Goal: Navigation & Orientation: Understand site structure

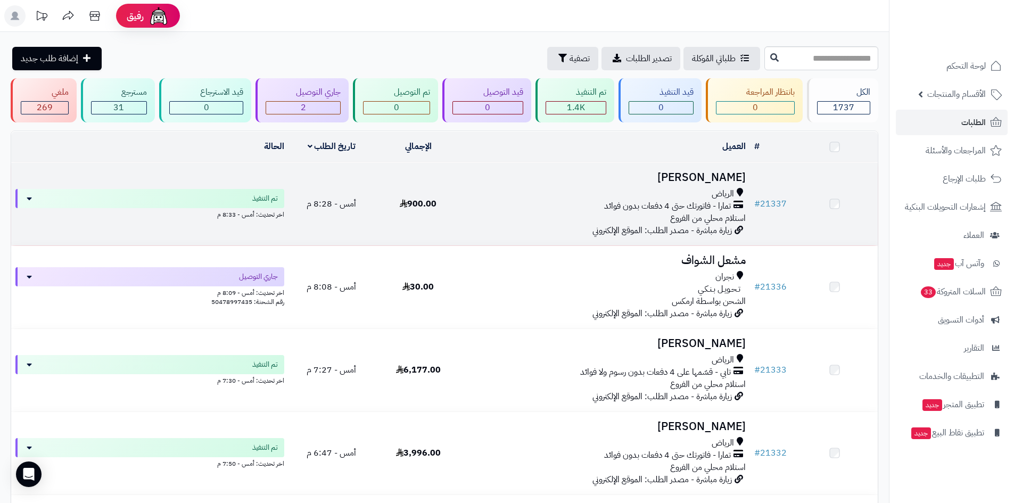
scroll to position [53, 0]
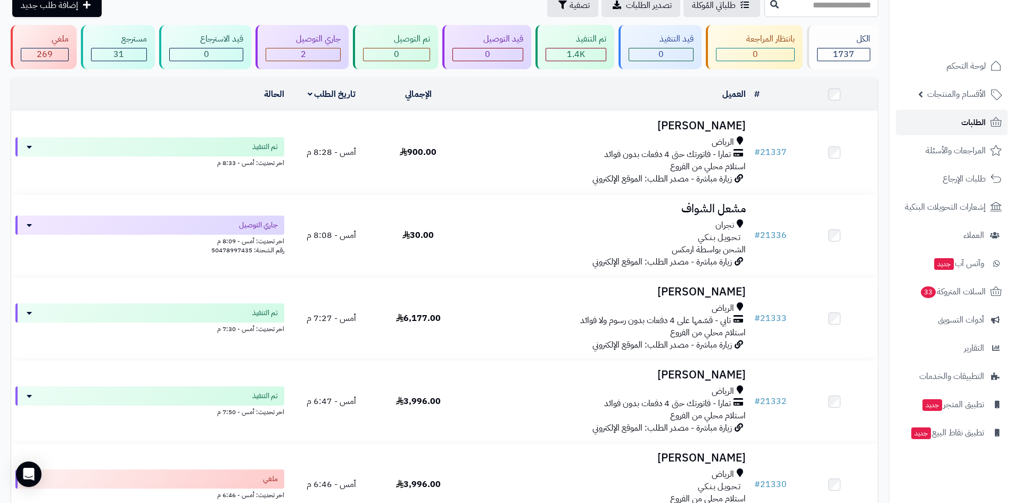
click at [970, 126] on span "الطلبات" at bounding box center [973, 122] width 24 height 15
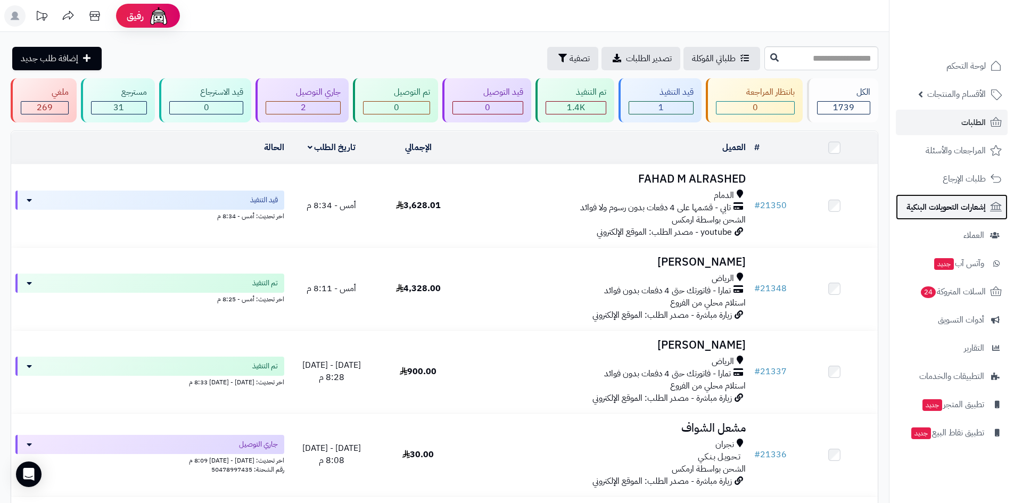
click at [947, 203] on span "إشعارات التحويلات البنكية" at bounding box center [946, 207] width 79 height 15
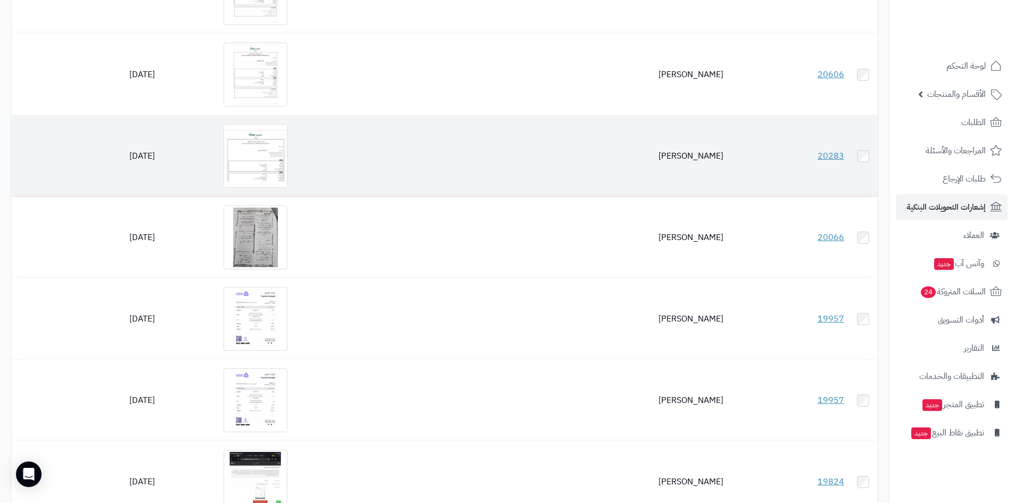
scroll to position [266, 0]
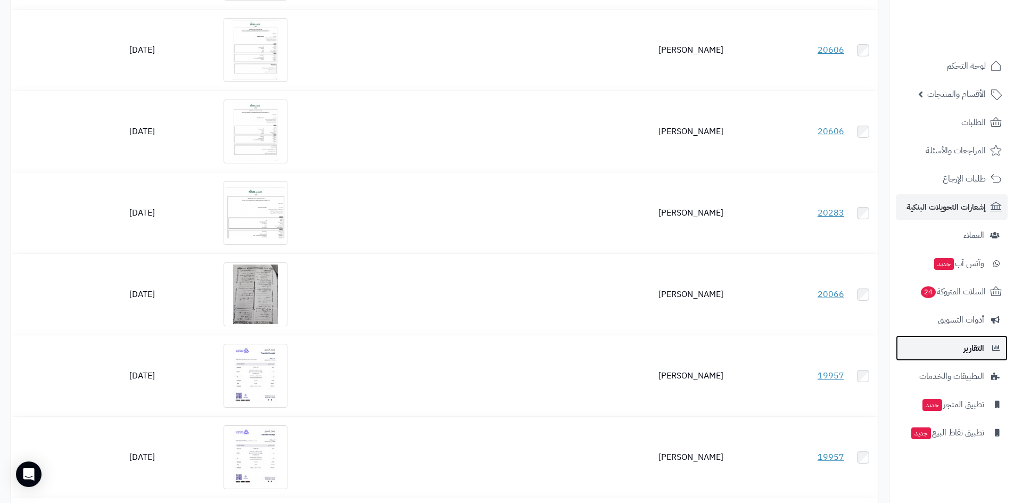
click at [975, 345] on span "التقارير" at bounding box center [974, 348] width 21 height 15
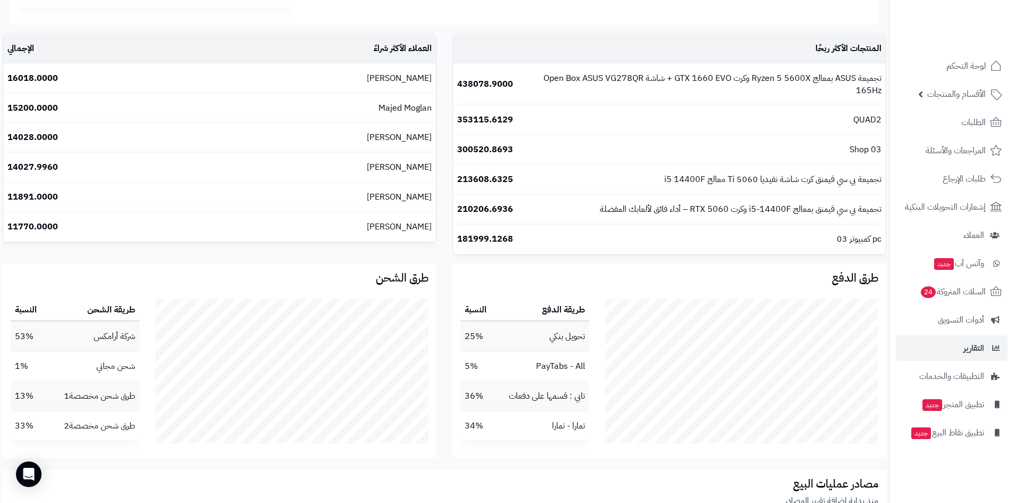
scroll to position [1524, 0]
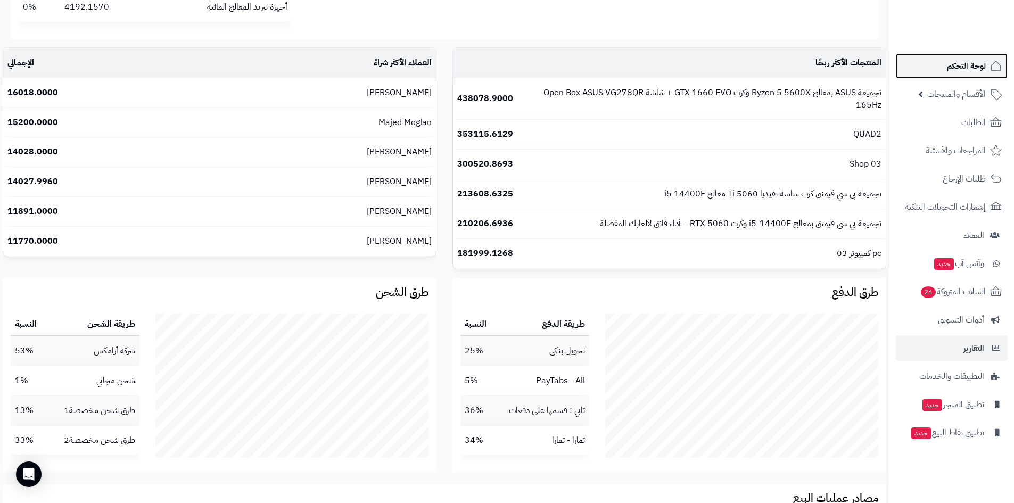
click at [970, 70] on span "لوحة التحكم" at bounding box center [966, 66] width 39 height 15
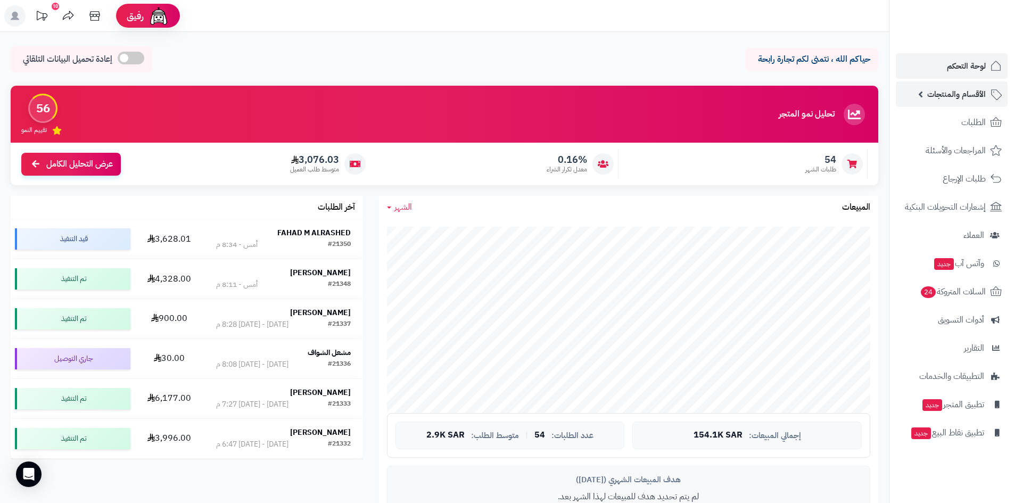
click at [965, 92] on span "الأقسام والمنتجات" at bounding box center [956, 94] width 59 height 15
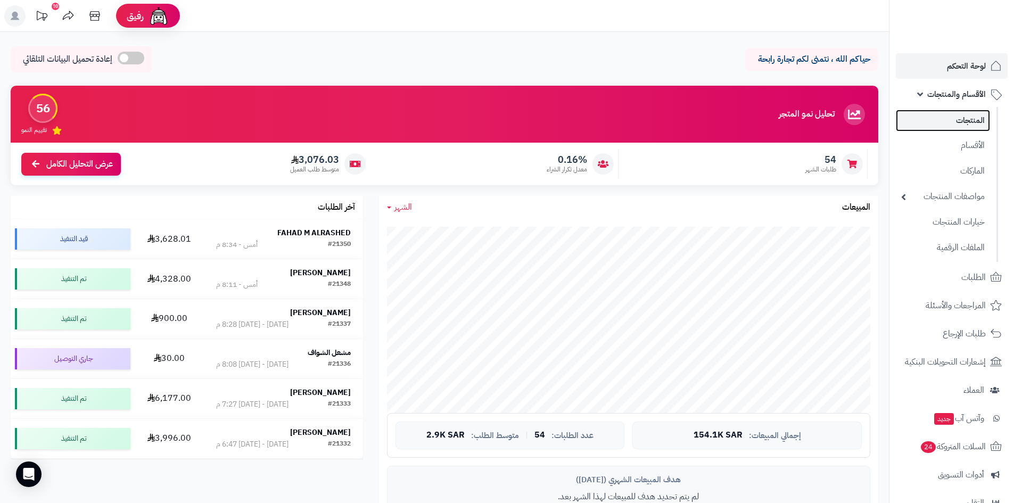
click at [972, 117] on link "المنتجات" at bounding box center [943, 121] width 94 height 22
